Goal: Task Accomplishment & Management: Use online tool/utility

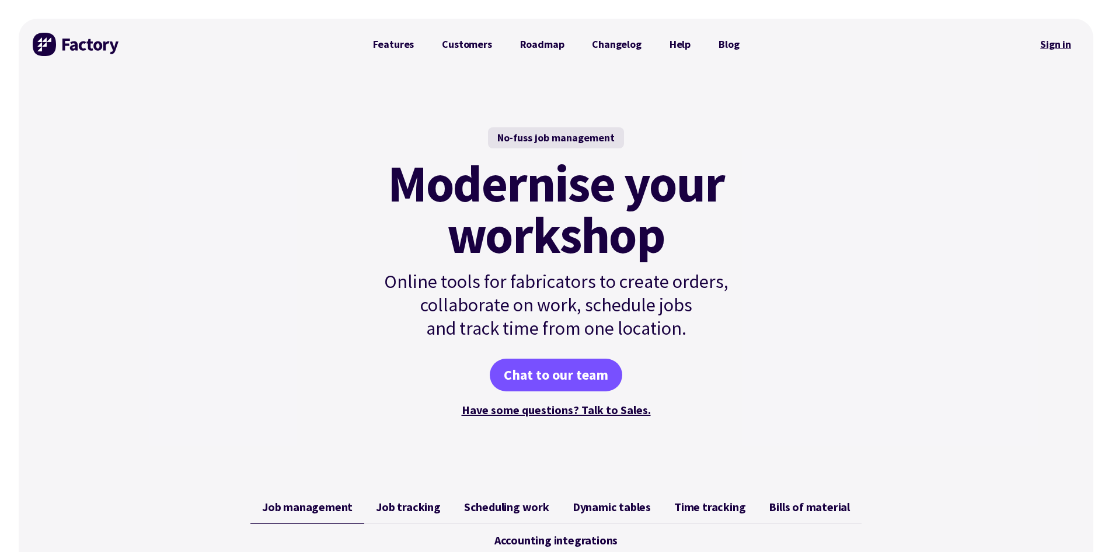
click at [1061, 39] on link "Sign in" at bounding box center [1055, 44] width 47 height 27
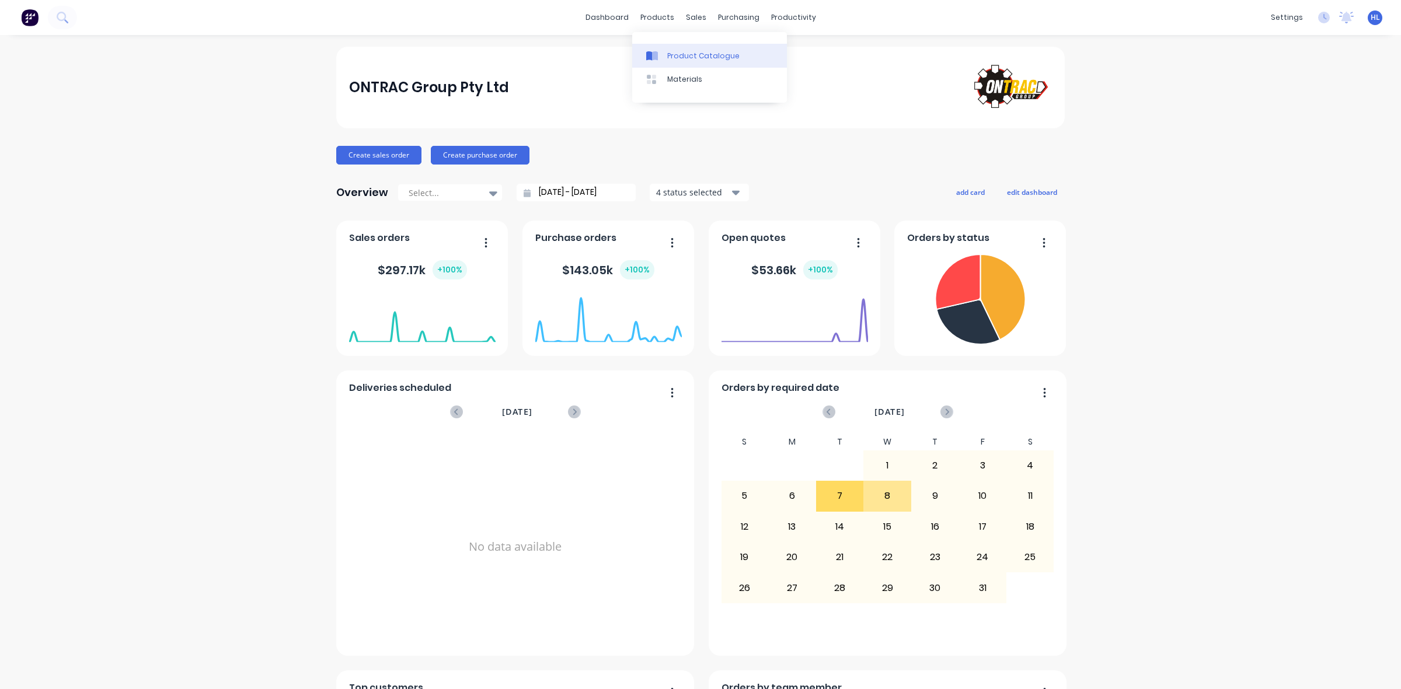
click at [683, 68] on link "Materials" at bounding box center [709, 79] width 155 height 23
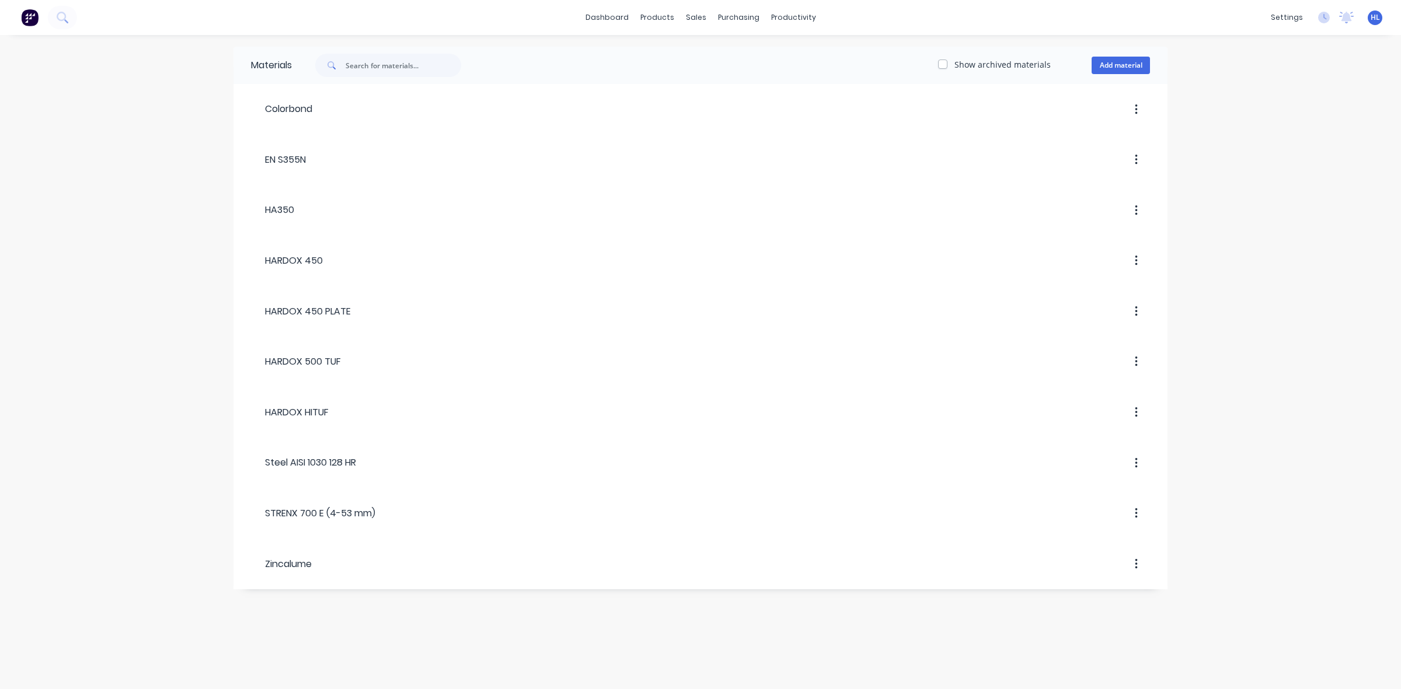
click at [672, 54] on div "Show archived materials Add material" at bounding box center [730, 65] width 876 height 23
click at [683, 53] on div "Product Catalogue" at bounding box center [708, 56] width 72 height 11
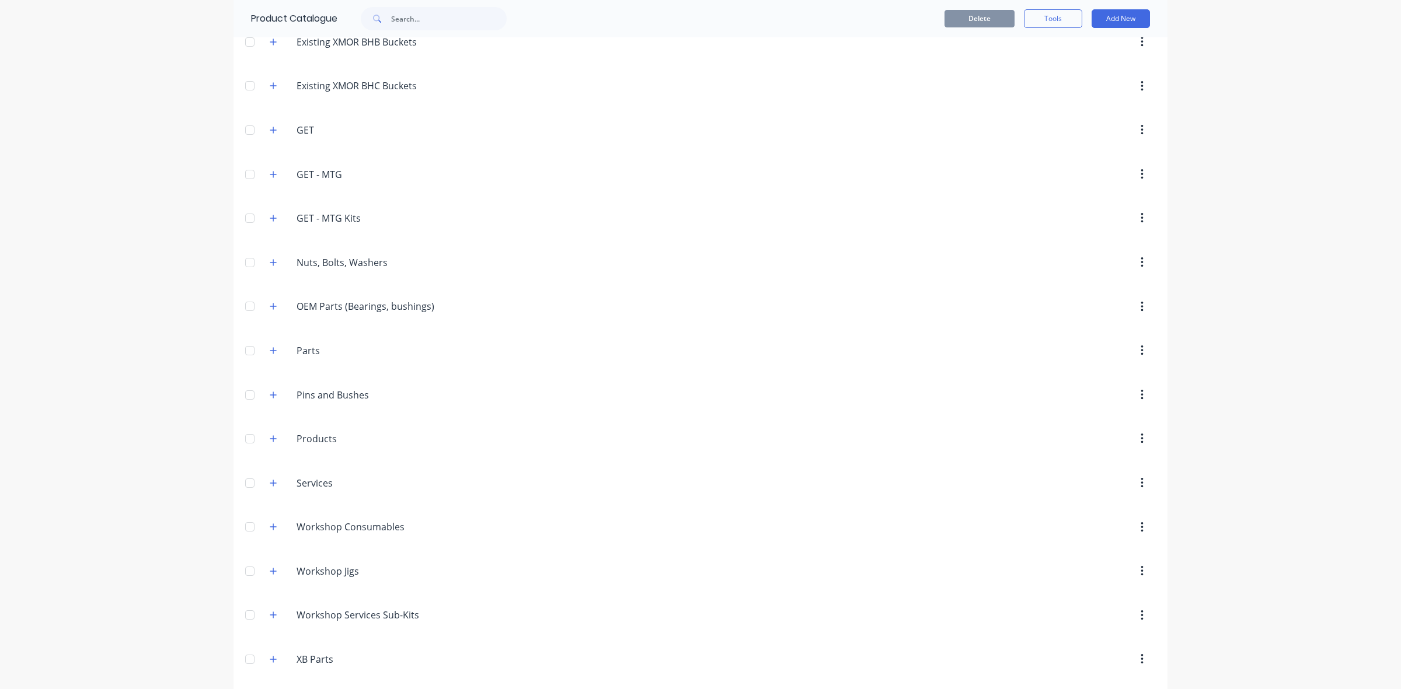
scroll to position [365, 0]
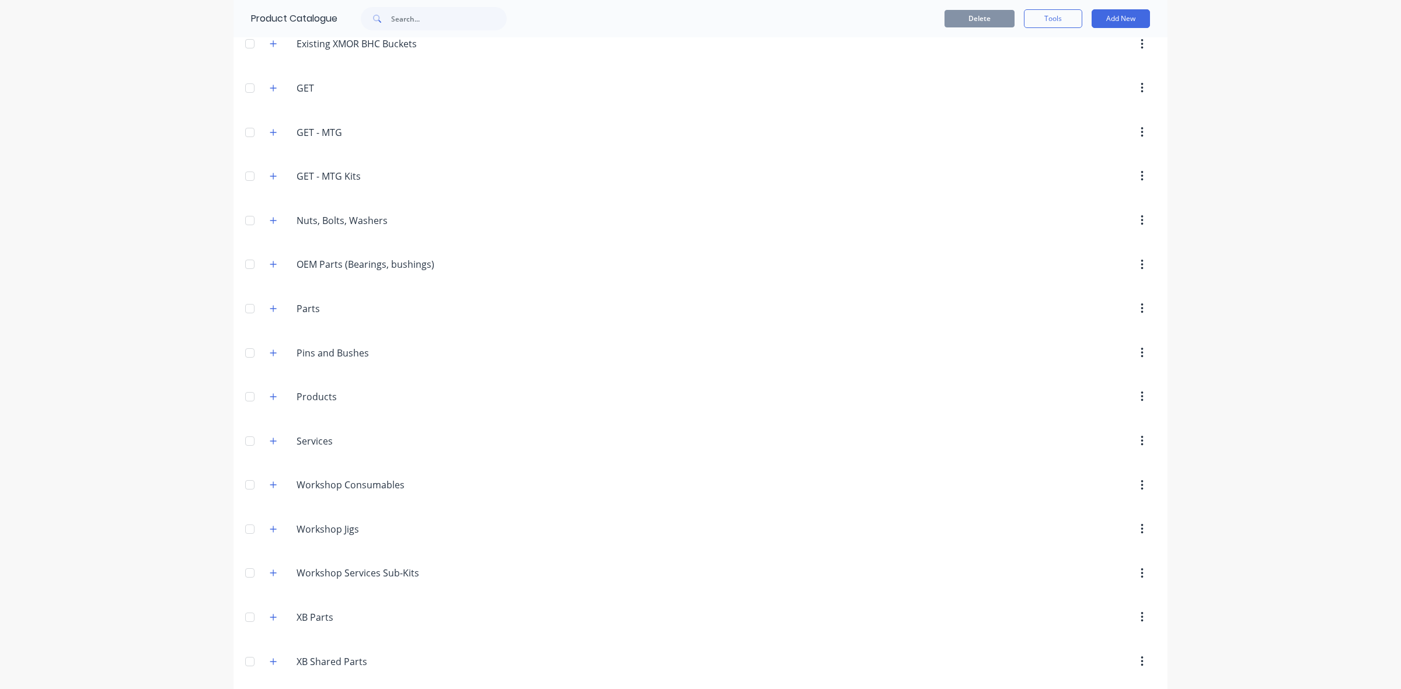
click at [275, 308] on div "Parts Parts" at bounding box center [352, 308] width 184 height 21
drag, startPoint x: 274, startPoint y: 311, endPoint x: 284, endPoint y: 317, distance: 11.3
click at [273, 311] on button "button" at bounding box center [273, 308] width 15 height 15
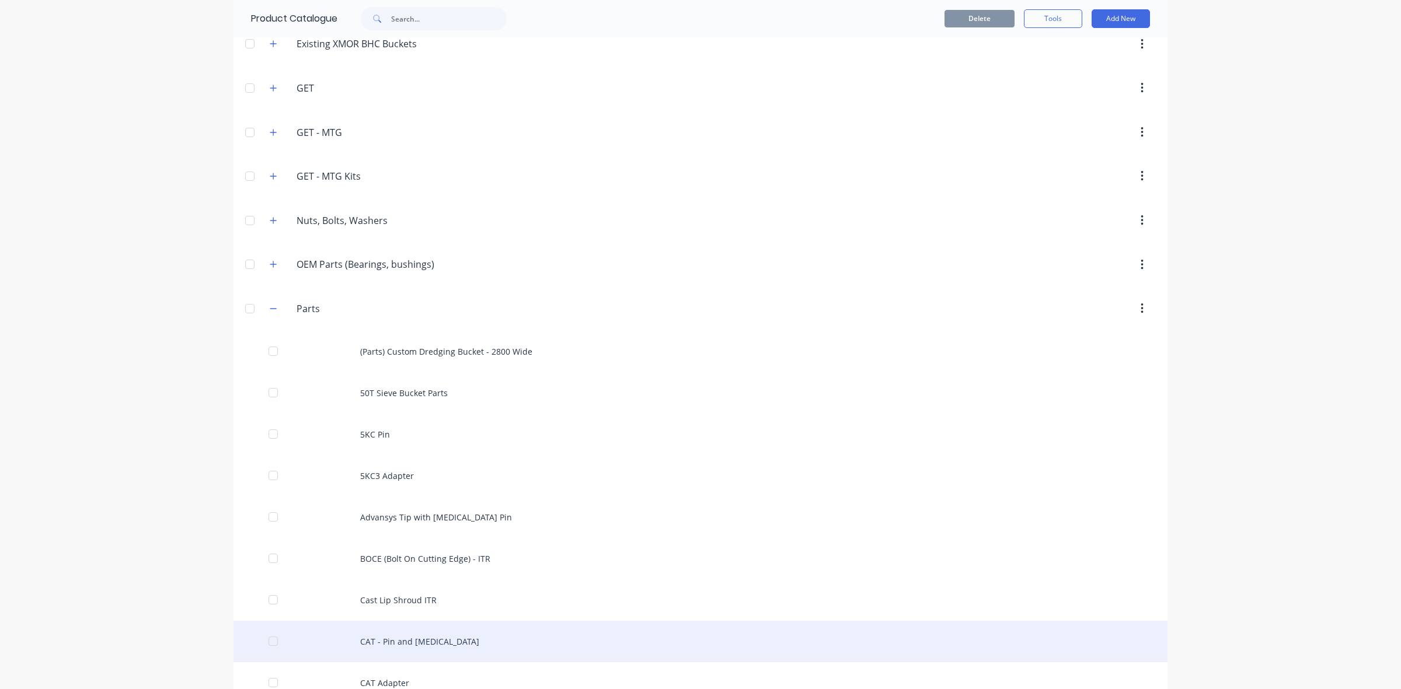
click at [430, 646] on div "CAT - Pin and Retainer" at bounding box center [700, 641] width 934 height 41
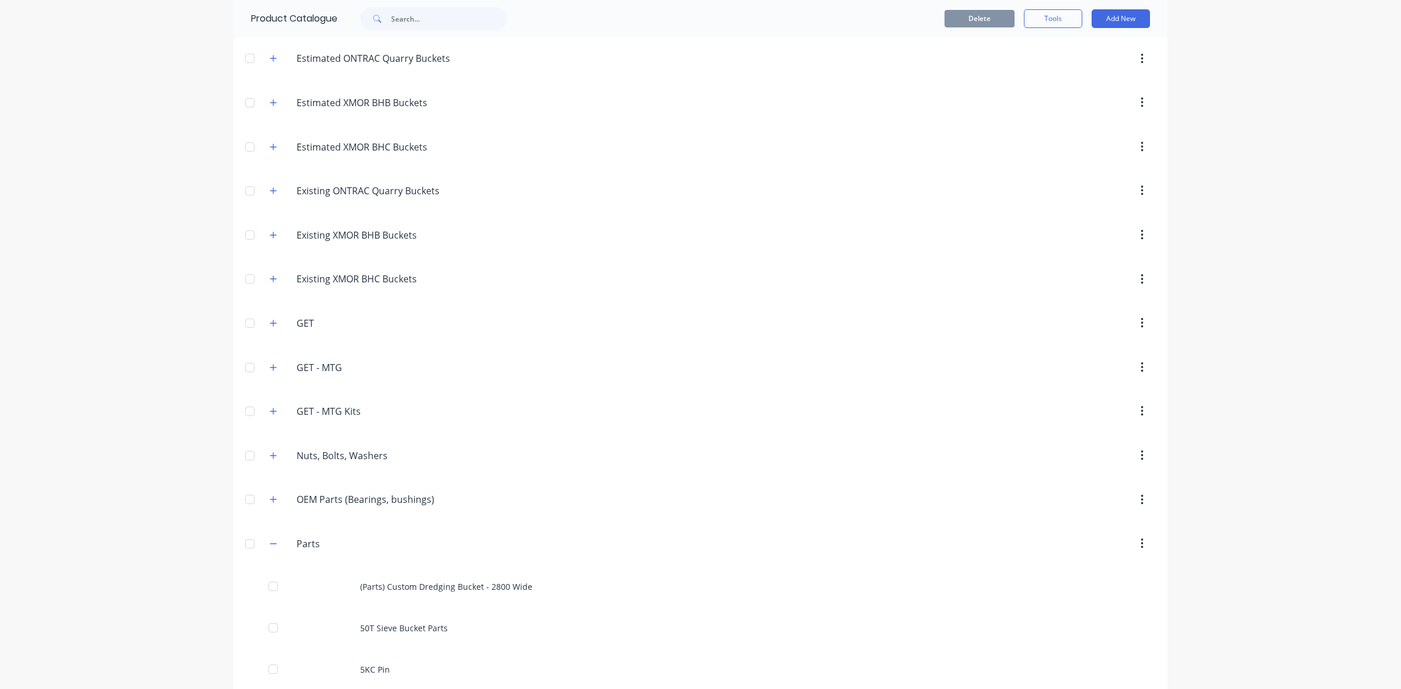
scroll to position [438, 0]
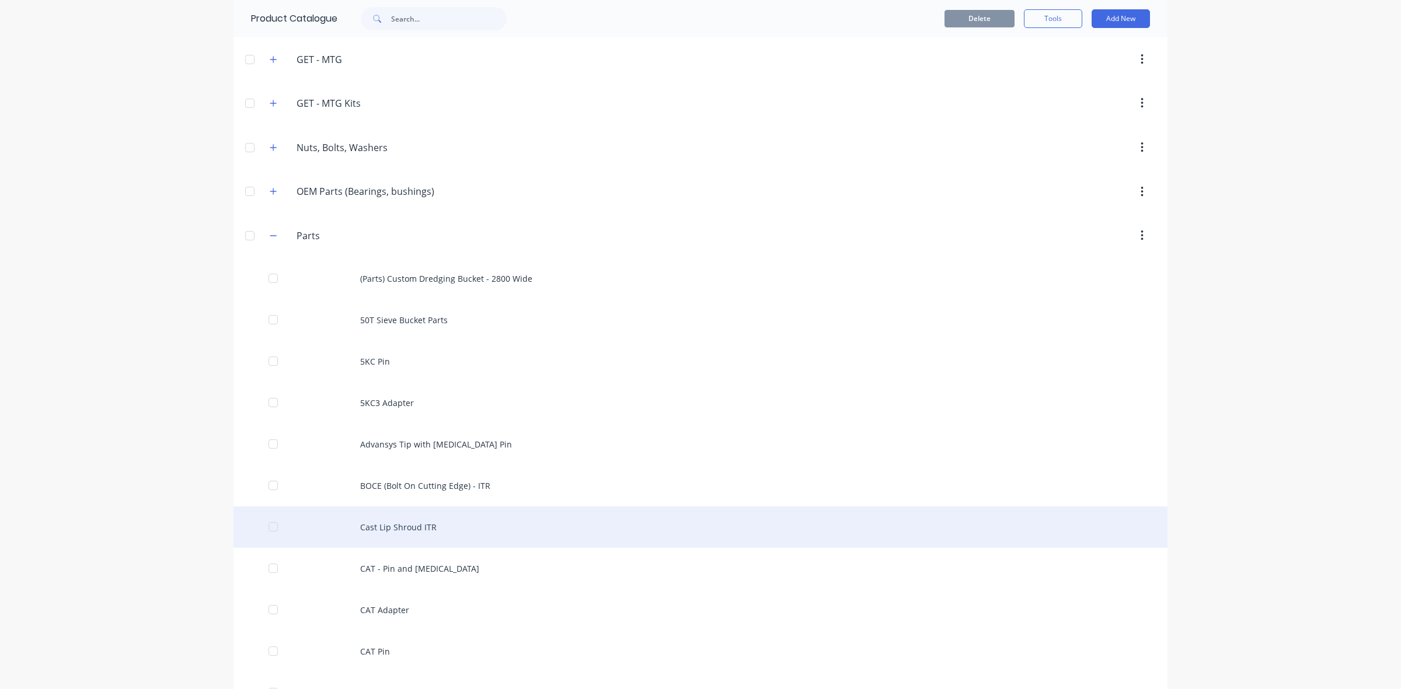
click at [419, 534] on div "Cast Lip Shroud ITR" at bounding box center [700, 527] width 934 height 41
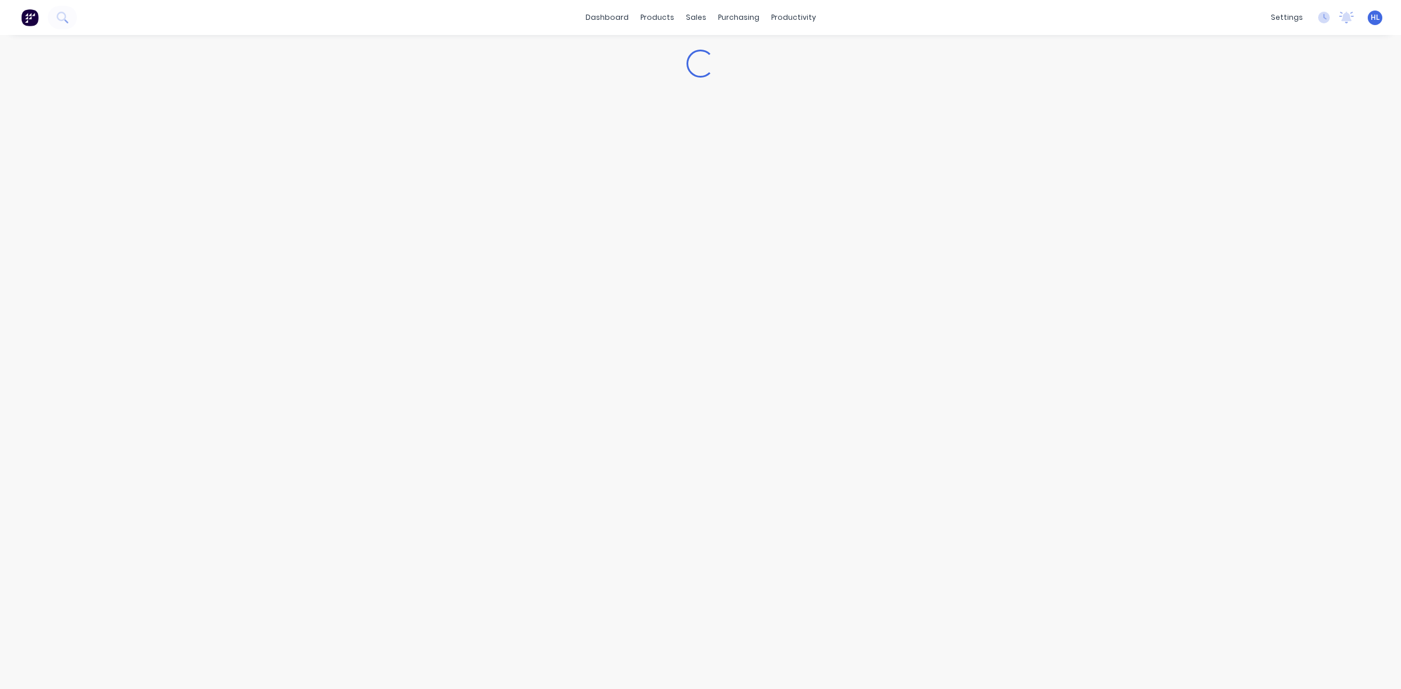
type textarea "x"
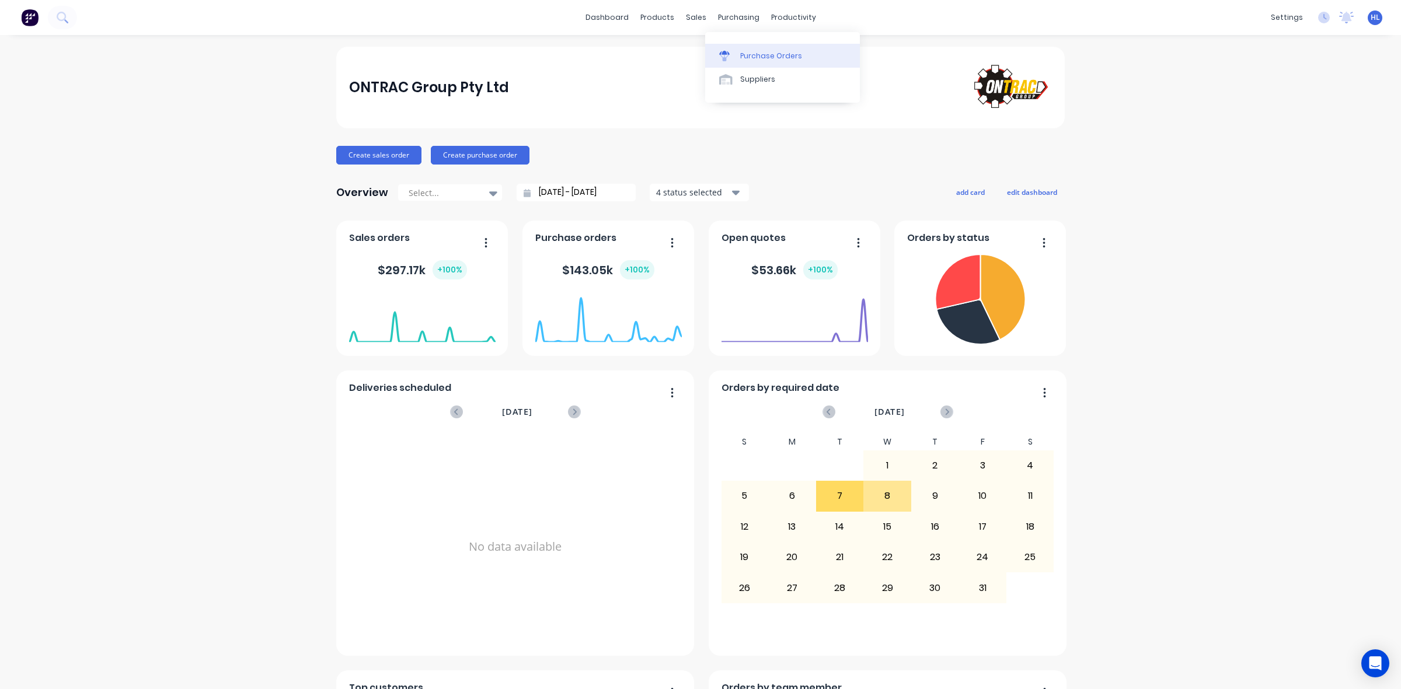
click at [765, 55] on div "Purchase Orders" at bounding box center [771, 56] width 62 height 11
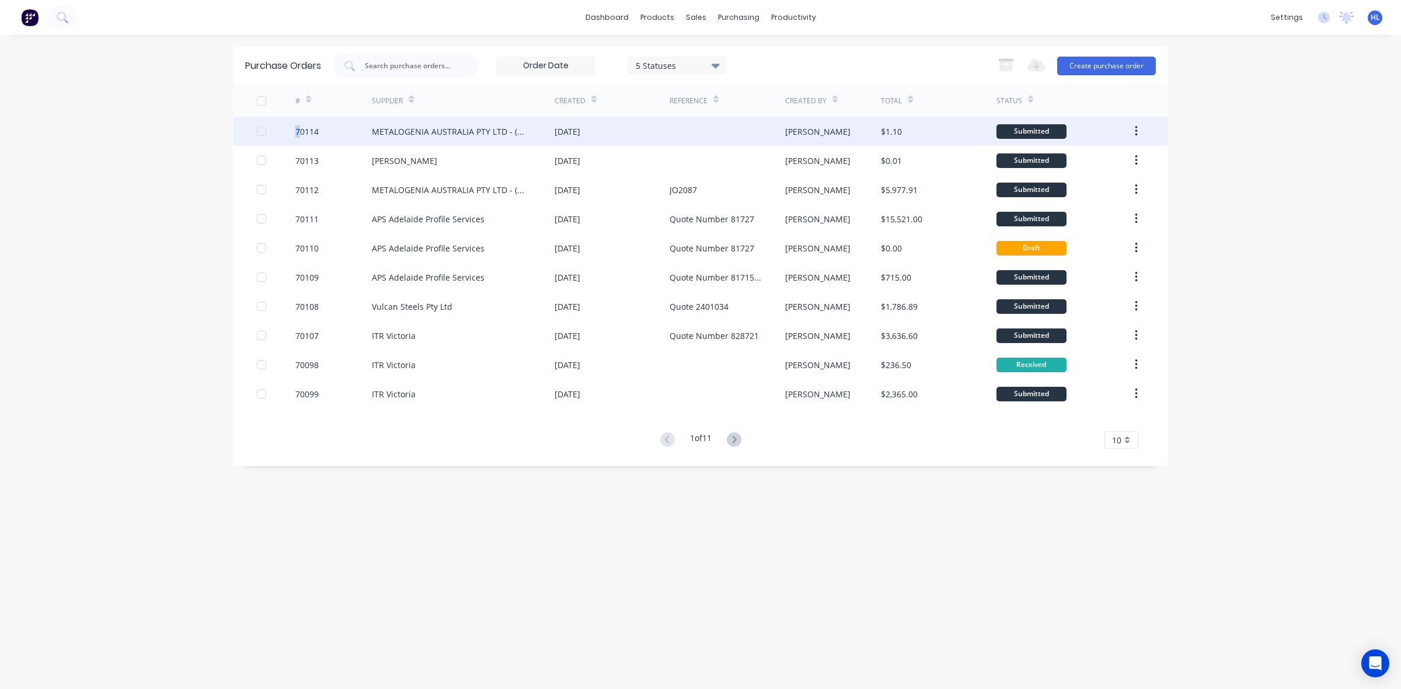
click at [298, 127] on div "70114" at bounding box center [306, 131] width 23 height 12
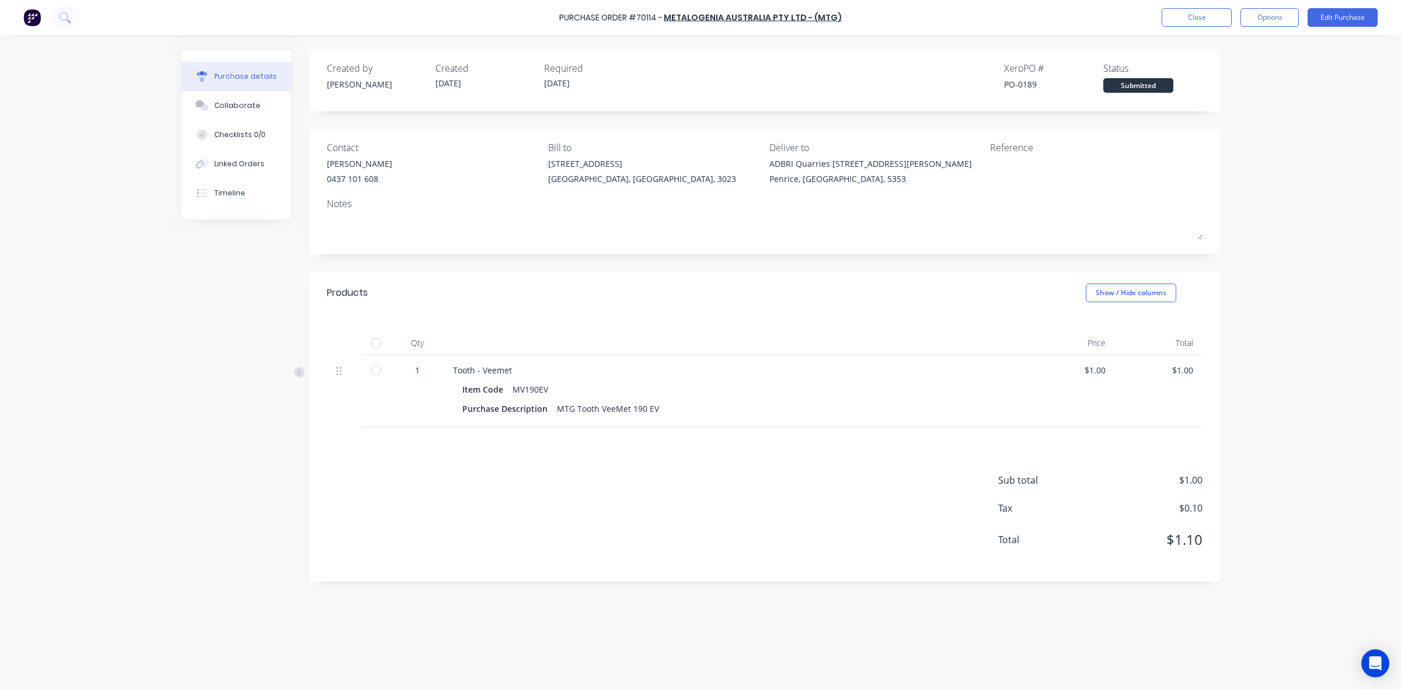
click at [1281, 131] on div "Purchase Order #70114 - METALOGENIA AUSTRALIA PTY LTD - (MTG) Close Options Edi…" at bounding box center [700, 344] width 1401 height 689
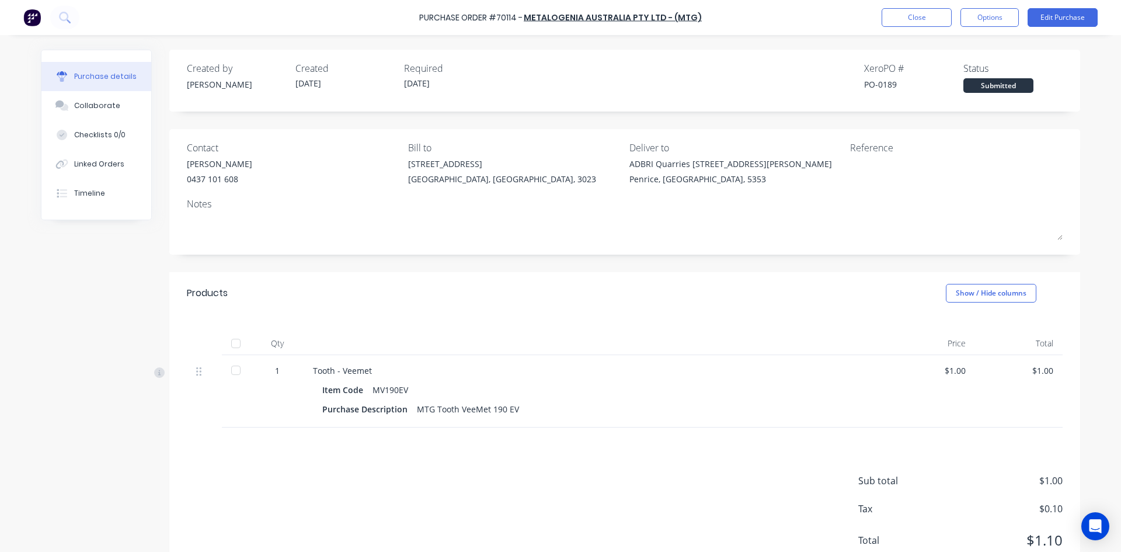
click at [1070, 83] on div "Created by Hayden Created 09/10/25 Required 09/10/25 Xero PO # PO-0189 Status S…" at bounding box center [624, 81] width 911 height 62
click at [986, 19] on button "Options" at bounding box center [989, 17] width 58 height 19
click at [965, 51] on div "Print / Email" at bounding box center [963, 47] width 90 height 17
click at [950, 71] on div "With pricing" at bounding box center [963, 70] width 90 height 17
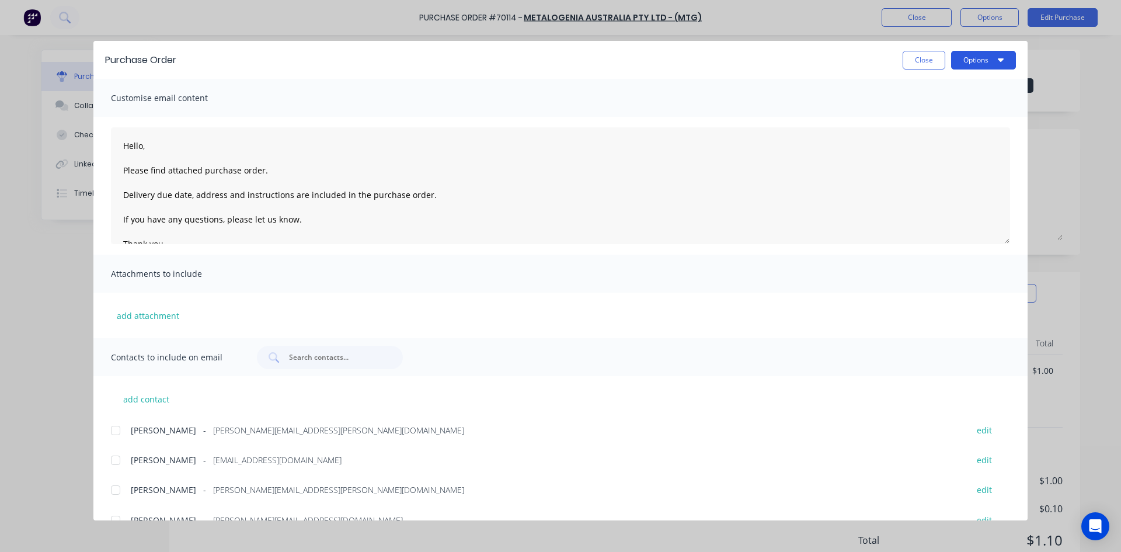
click at [979, 56] on button "Options" at bounding box center [983, 60] width 65 height 19
click at [862, 61] on div "Close Options Preview Print Email" at bounding box center [602, 60] width 828 height 19
click at [1000, 62] on icon "button" at bounding box center [1001, 59] width 6 height 9
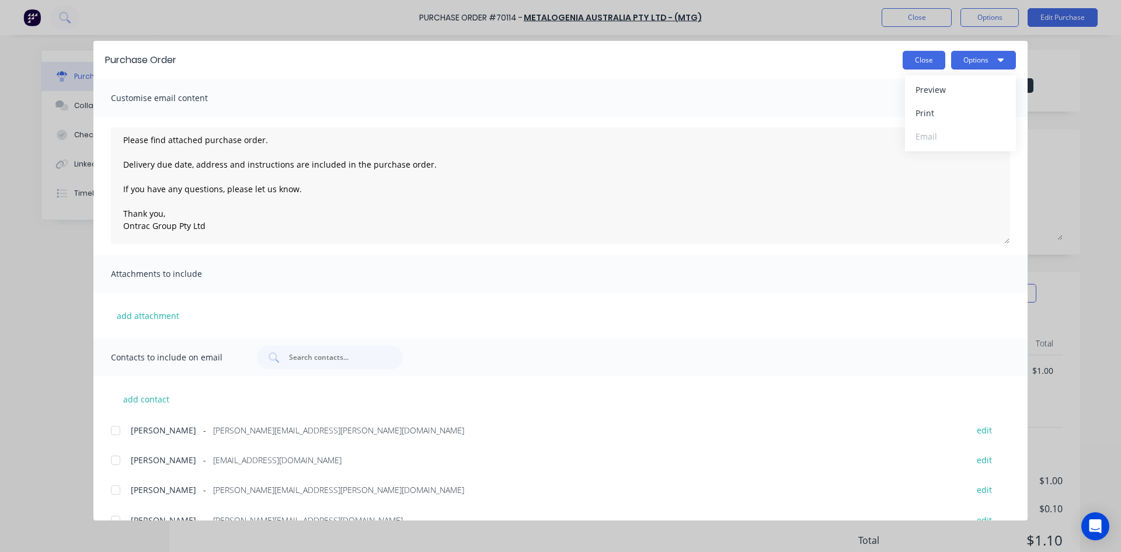
click at [912, 57] on button "Close" at bounding box center [923, 60] width 43 height 19
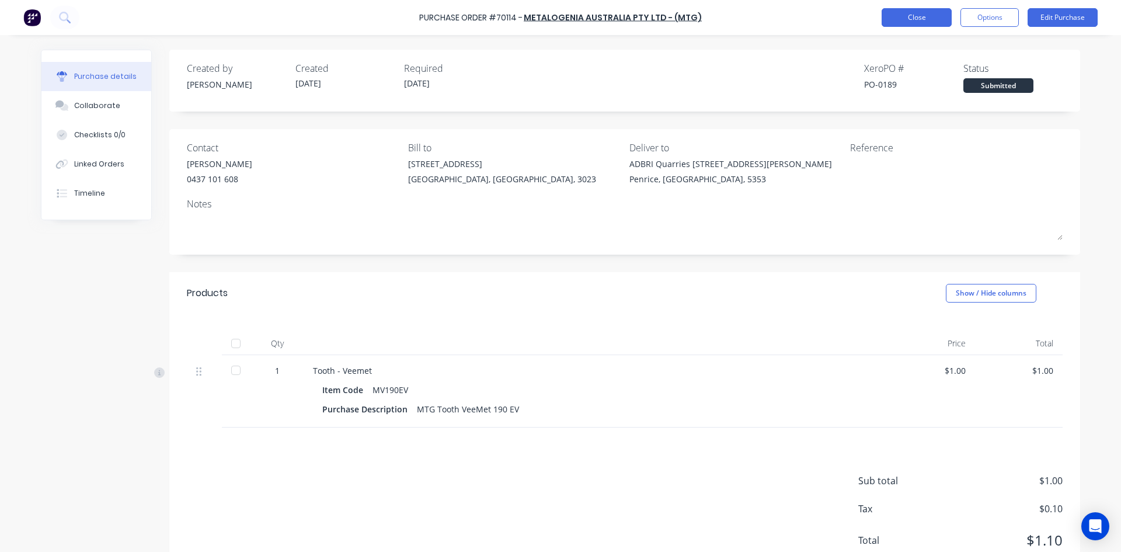
click at [909, 20] on button "Close" at bounding box center [916, 17] width 70 height 19
